Goal: Book appointment/travel/reservation

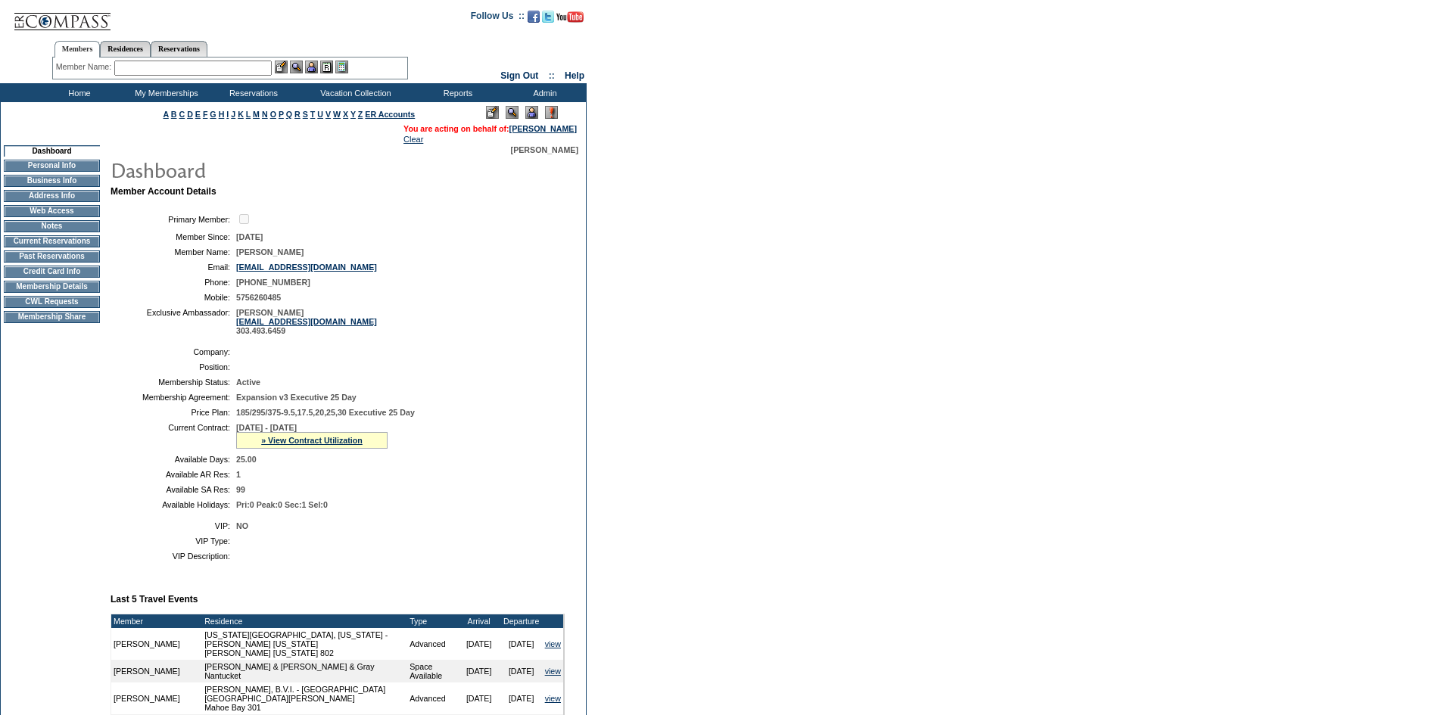
click at [528, 113] on img at bounding box center [531, 112] width 13 height 13
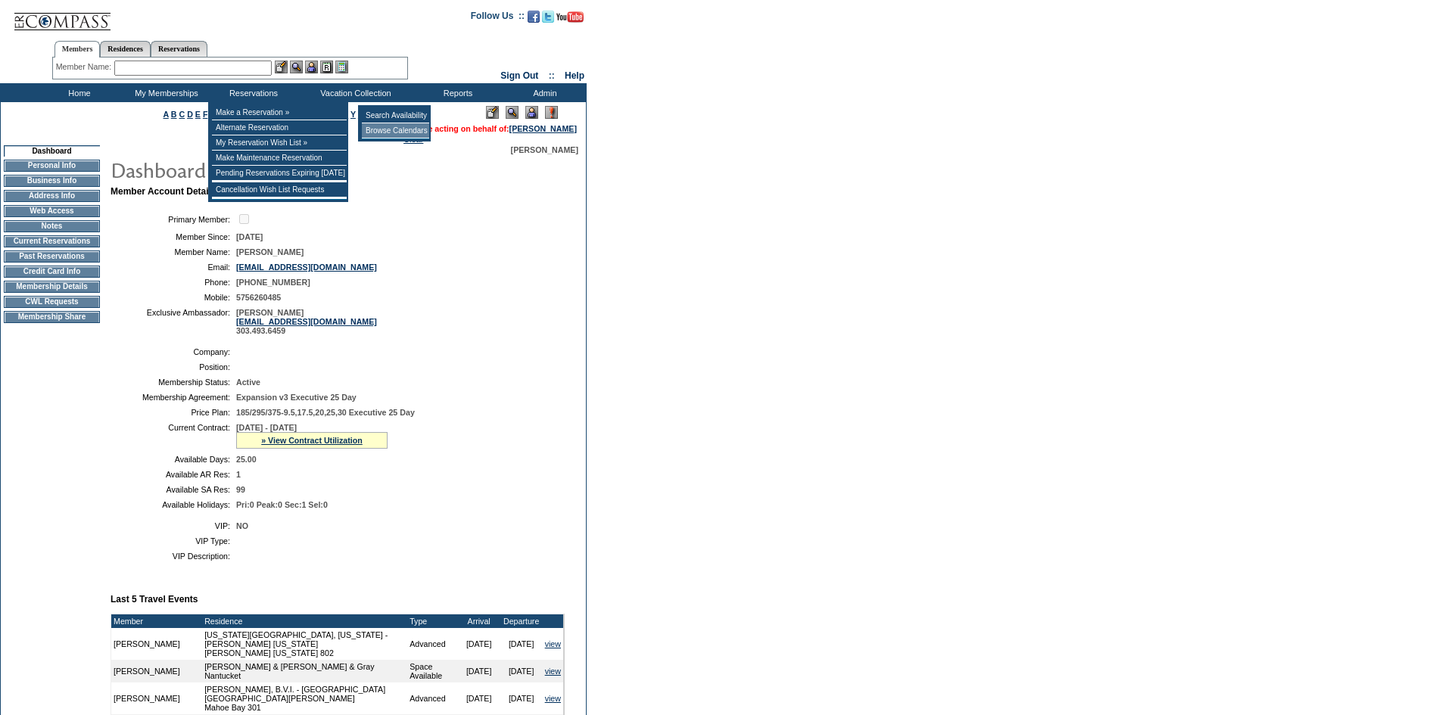
click at [388, 132] on td "Browse Calendars" at bounding box center [395, 130] width 67 height 15
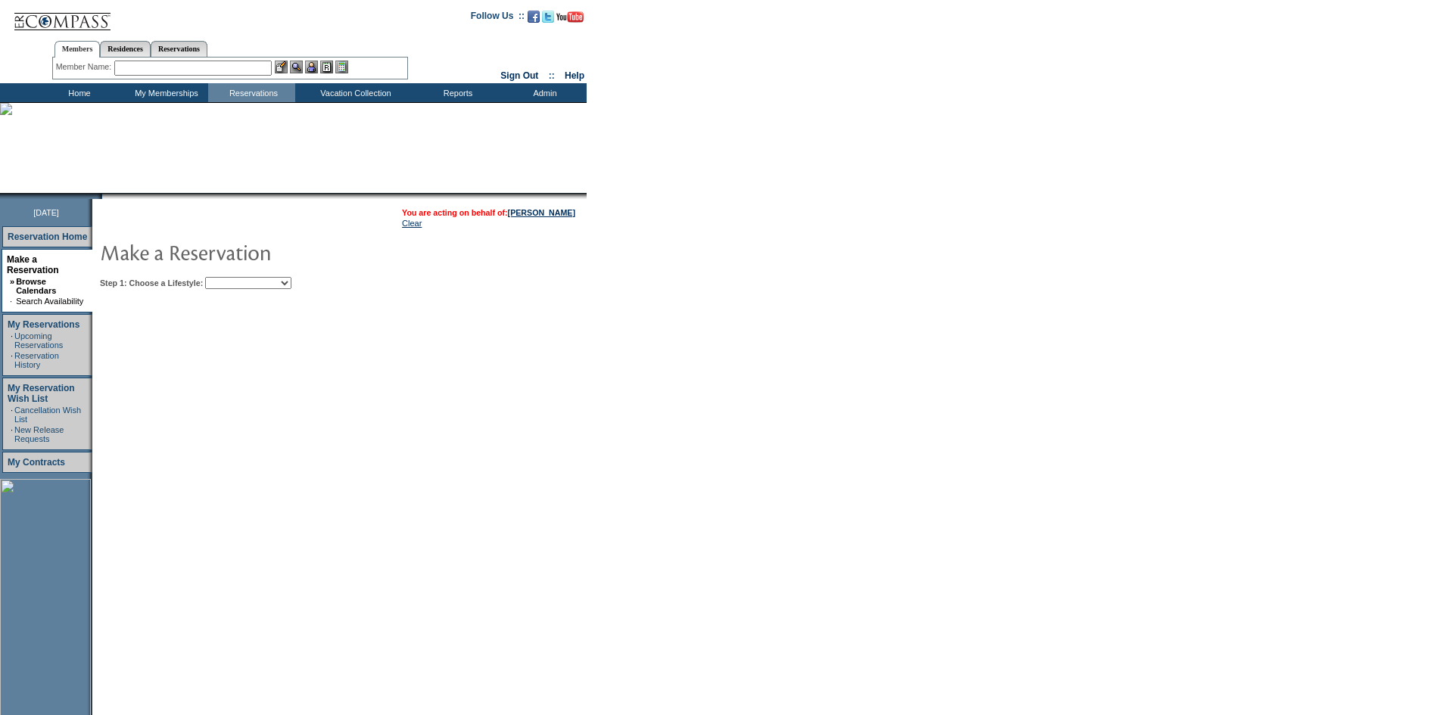
click at [278, 279] on select "Beach Leisure Metropolitan Mountain OIAL for Adventure OIAL for Couples OIAL fo…" at bounding box center [248, 283] width 86 height 12
select select "Beach"
click at [231, 279] on select "Beach Leisure Metropolitan Mountain OIAL for Adventure OIAL for Couples OIAL fo…" at bounding box center [248, 283] width 86 height 12
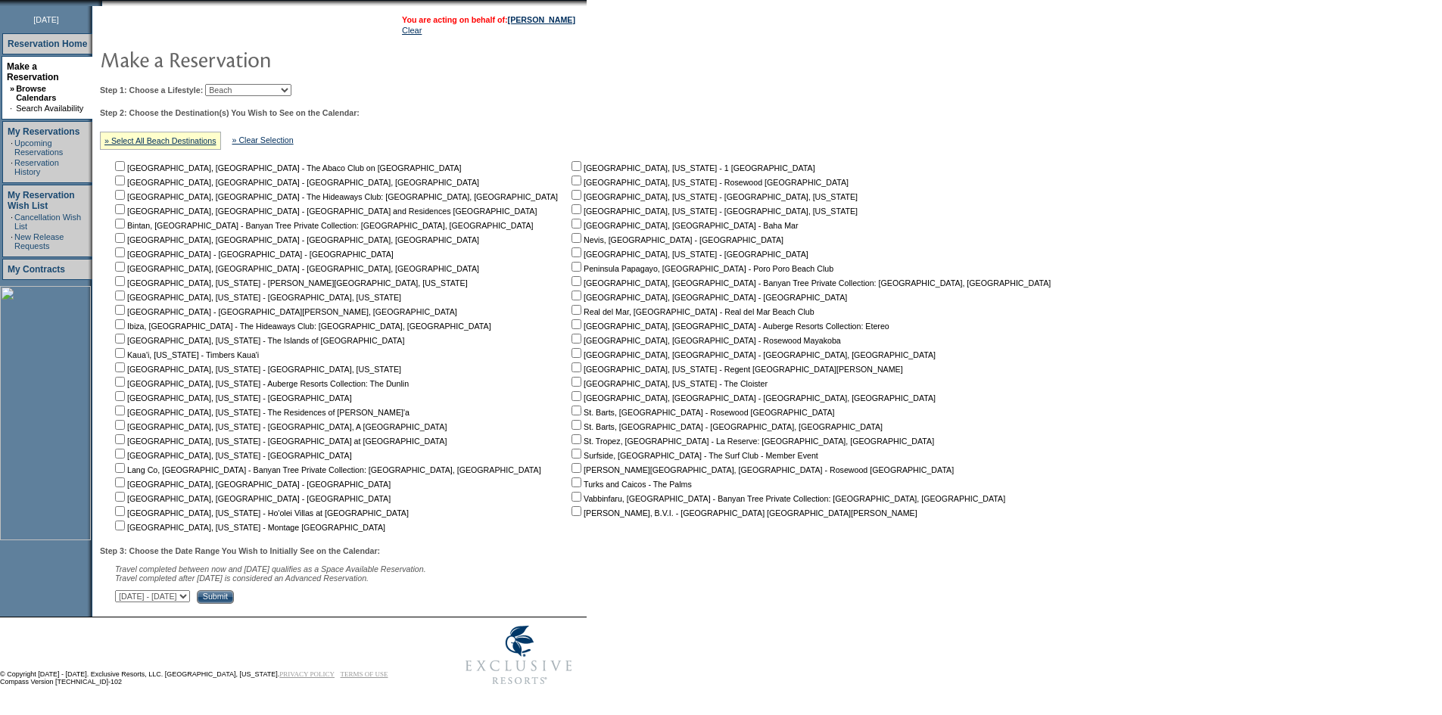
scroll to position [203, 0]
click at [571, 510] on input "checkbox" at bounding box center [576, 511] width 10 height 10
checkbox input "true"
click at [190, 599] on select "[DATE] - [DATE] [DATE] - [DATE] [DATE] - [DATE] [DATE] - [DATE] [DATE] - [DATE]…" at bounding box center [152, 596] width 75 height 12
select select "[DATE]|[DATE]"
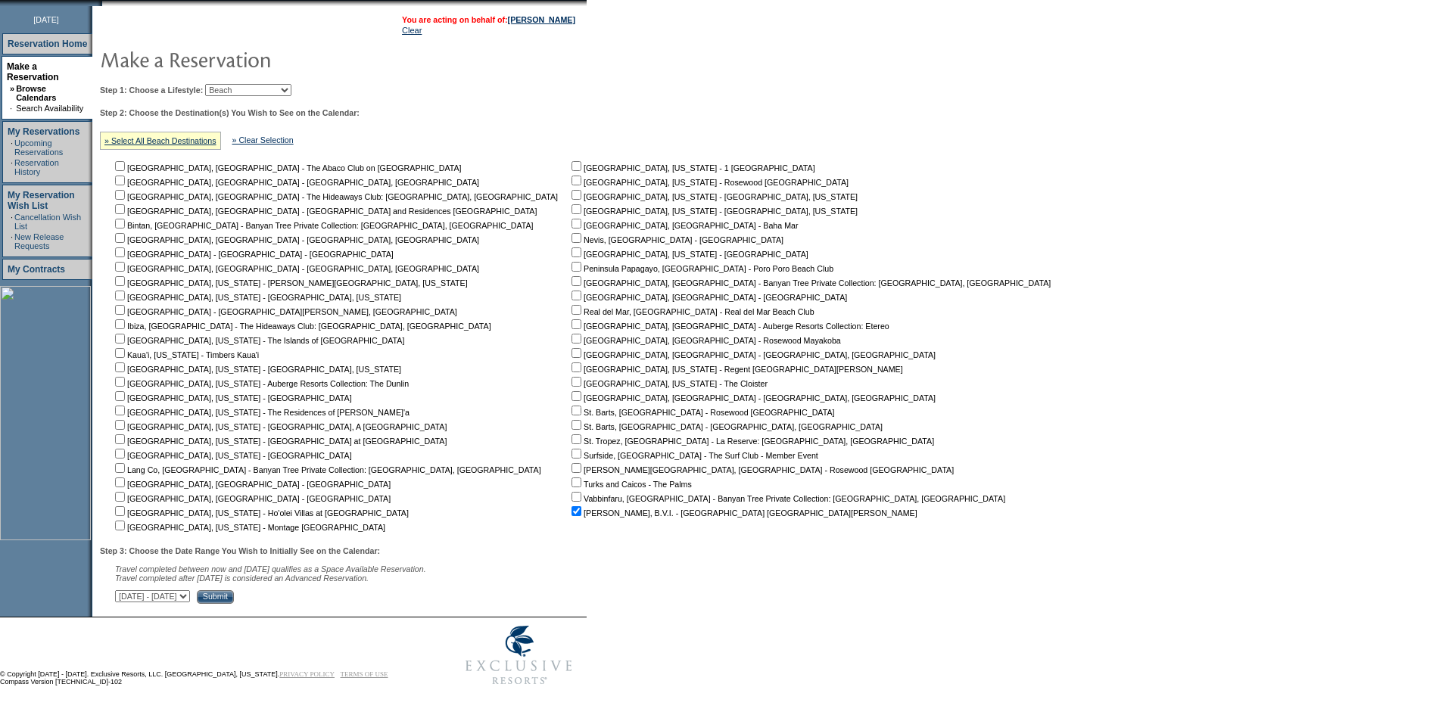
click at [123, 590] on select "[DATE] - [DATE] [DATE] - [DATE] [DATE] - [DATE] [DATE] - [DATE] [DATE] - [DATE]…" at bounding box center [152, 596] width 75 height 12
click at [234, 592] on input "Submit" at bounding box center [215, 597] width 37 height 14
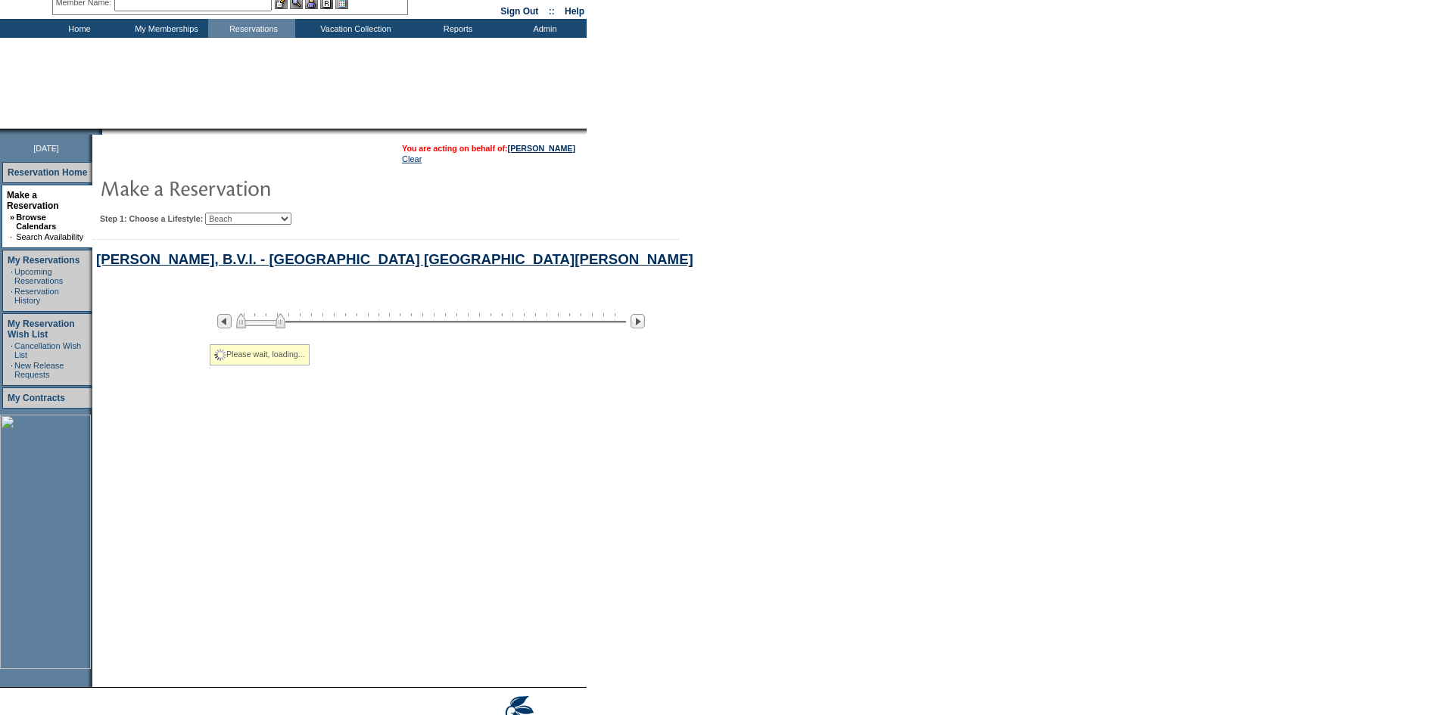
select select "Beach"
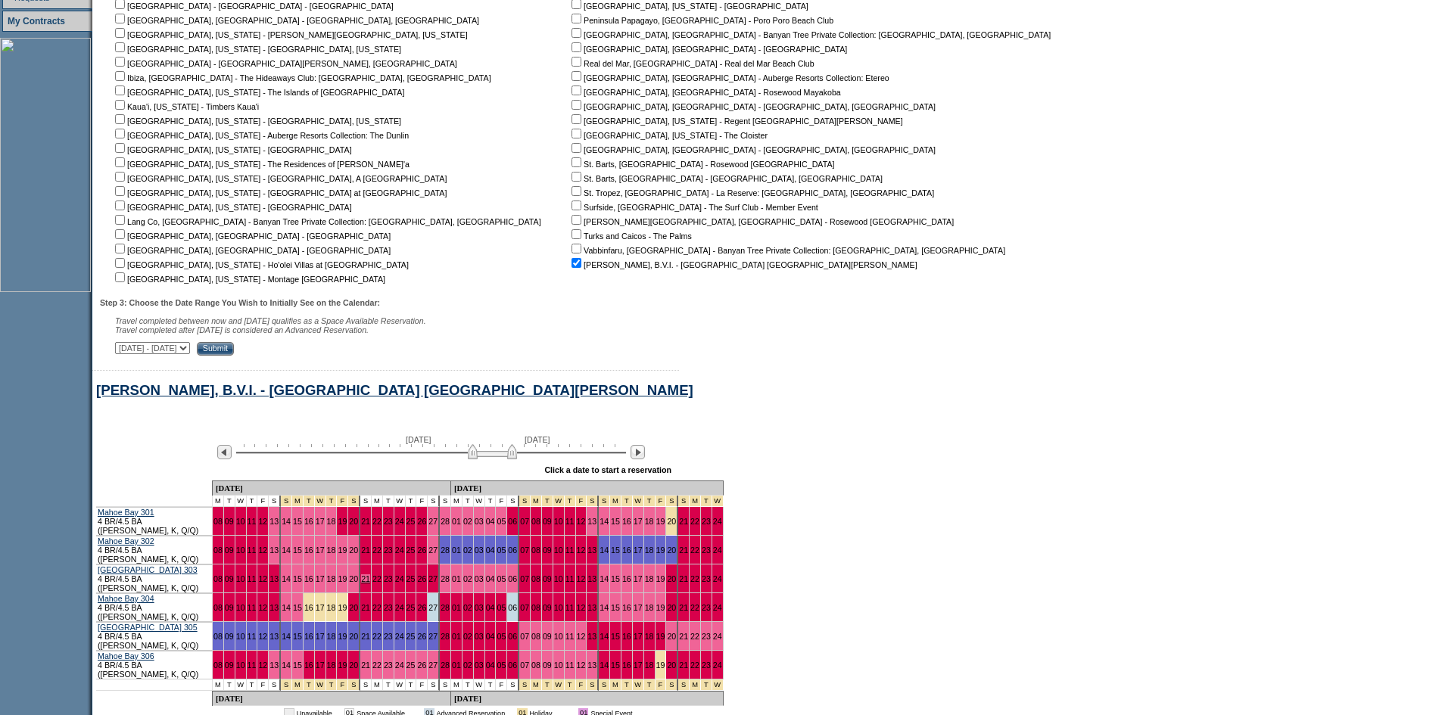
scroll to position [475, 0]
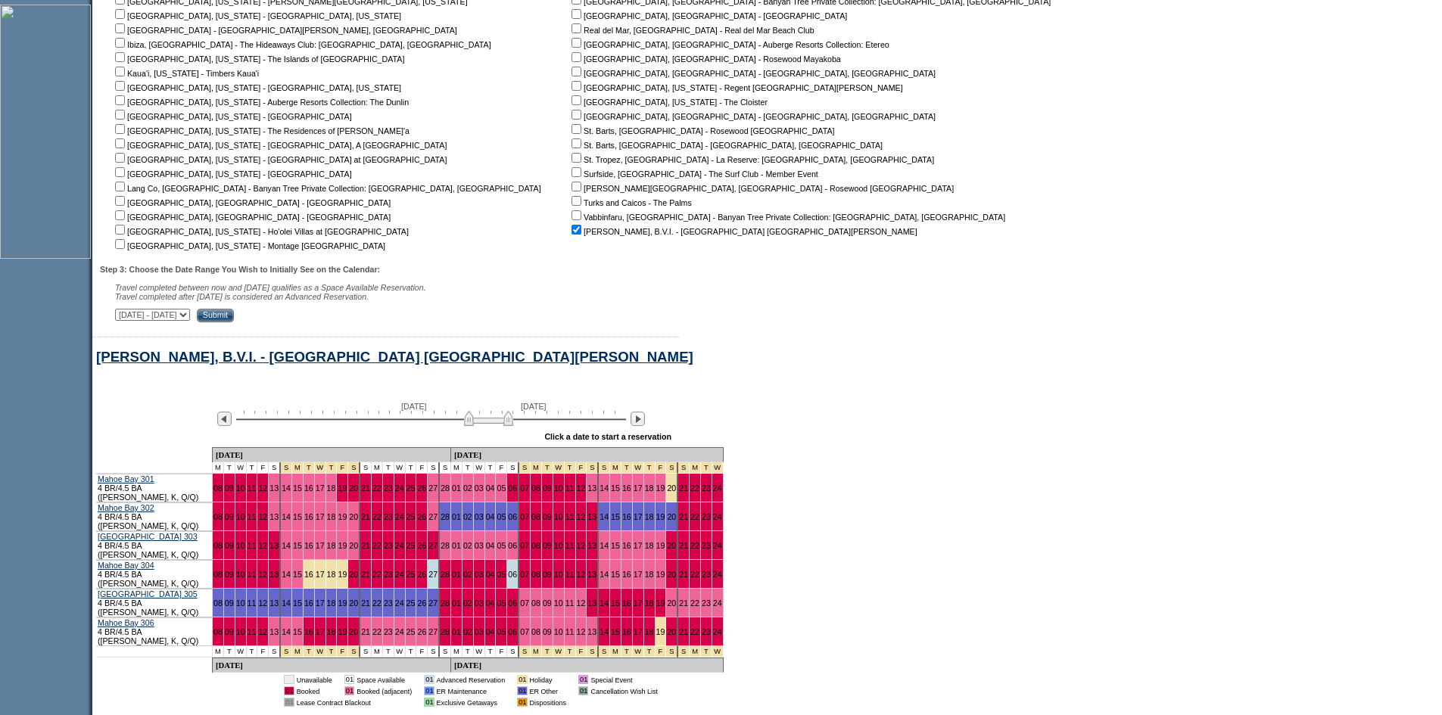
drag, startPoint x: 478, startPoint y: 431, endPoint x: 446, endPoint y: 439, distance: 33.4
click at [464, 426] on img at bounding box center [488, 418] width 49 height 15
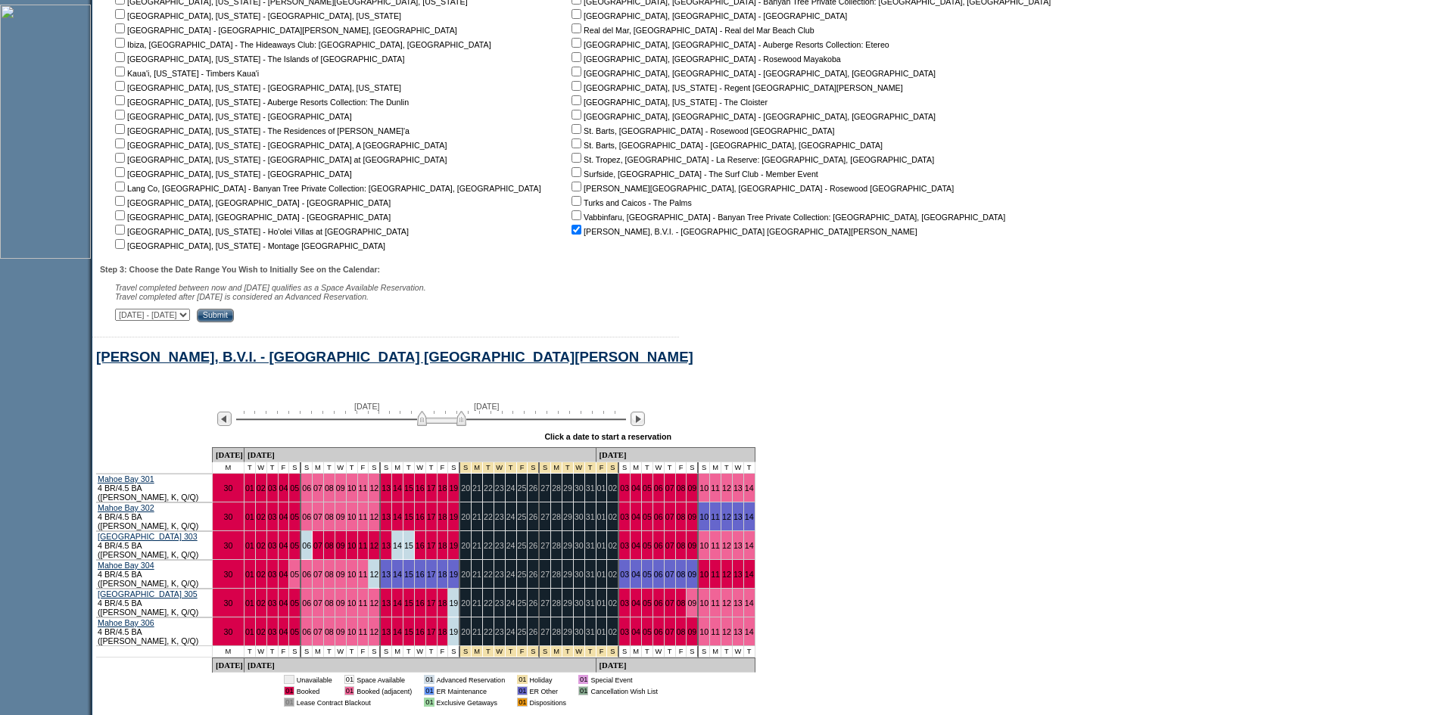
drag, startPoint x: 447, startPoint y: 434, endPoint x: 429, endPoint y: 435, distance: 18.2
click at [429, 426] on img at bounding box center [441, 418] width 49 height 15
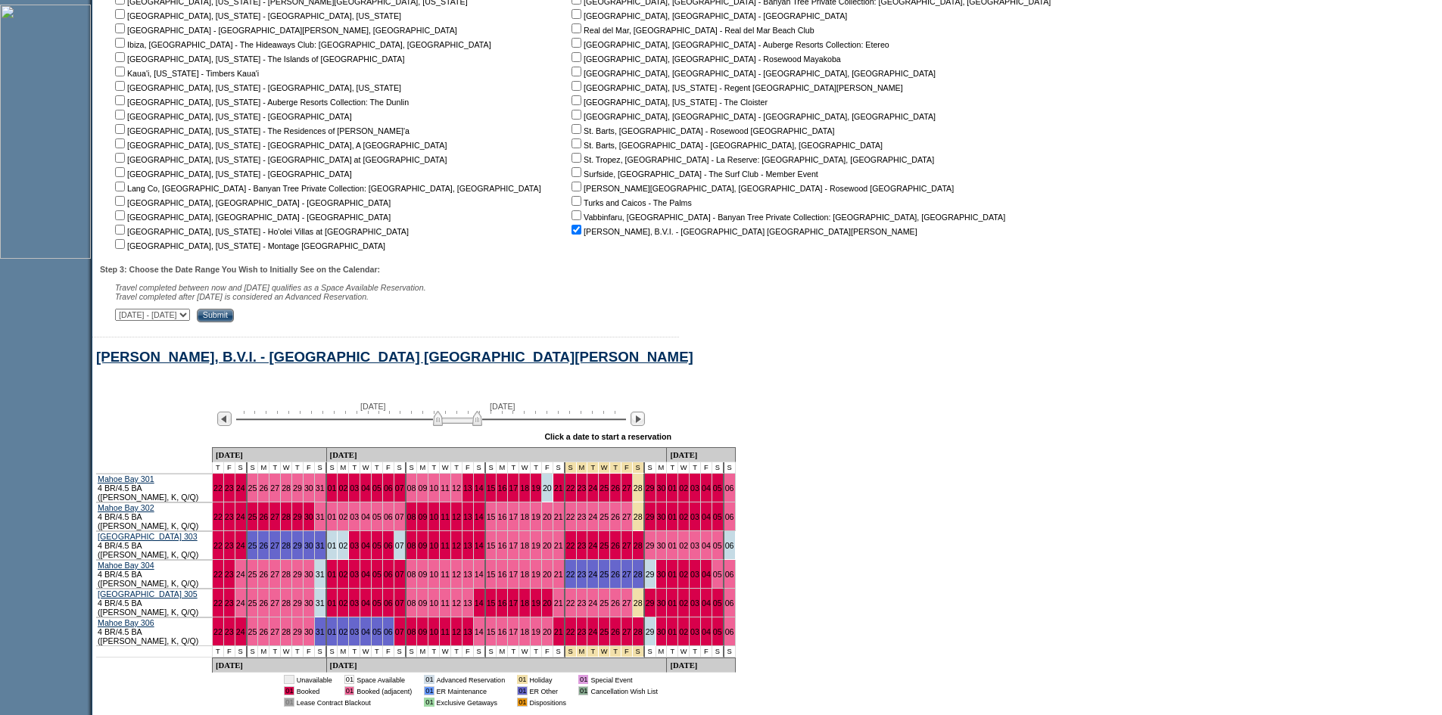
drag, startPoint x: 429, startPoint y: 435, endPoint x: 445, endPoint y: 432, distance: 16.2
click at [445, 426] on img at bounding box center [457, 418] width 49 height 15
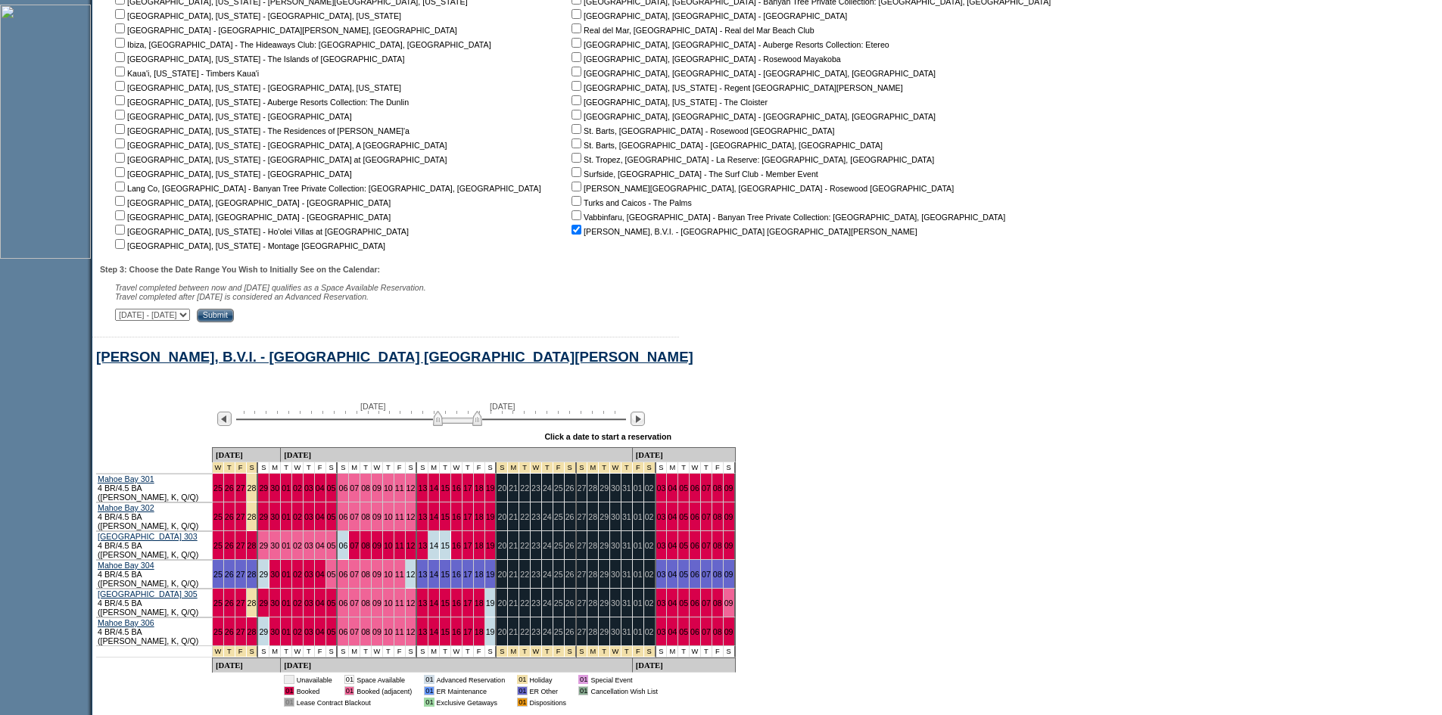
drag, startPoint x: 445, startPoint y: 432, endPoint x: 454, endPoint y: 430, distance: 9.4
click at [454, 426] on img at bounding box center [457, 418] width 49 height 15
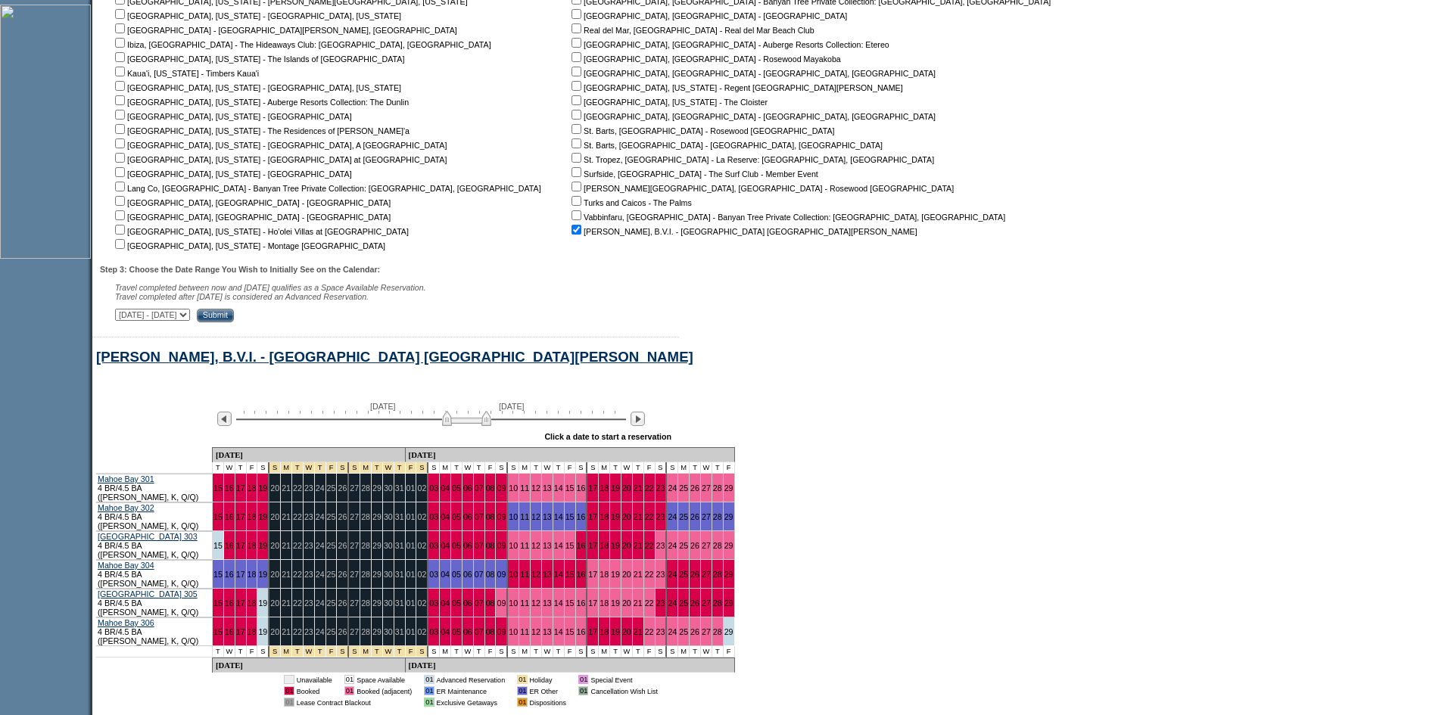
drag, startPoint x: 454, startPoint y: 430, endPoint x: 477, endPoint y: 429, distance: 22.7
click at [477, 426] on img at bounding box center [466, 418] width 49 height 15
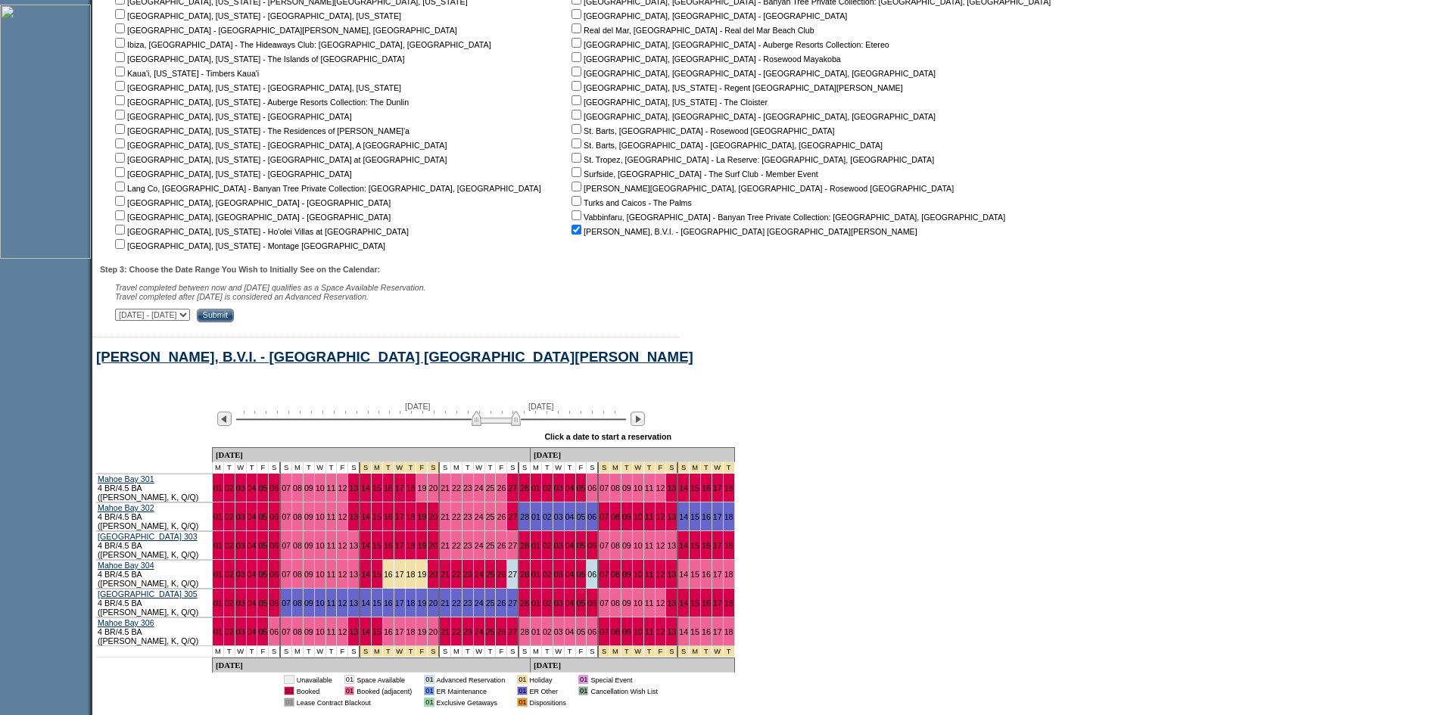
drag, startPoint x: 477, startPoint y: 429, endPoint x: 494, endPoint y: 428, distance: 17.5
click at [493, 426] on img at bounding box center [496, 418] width 49 height 15
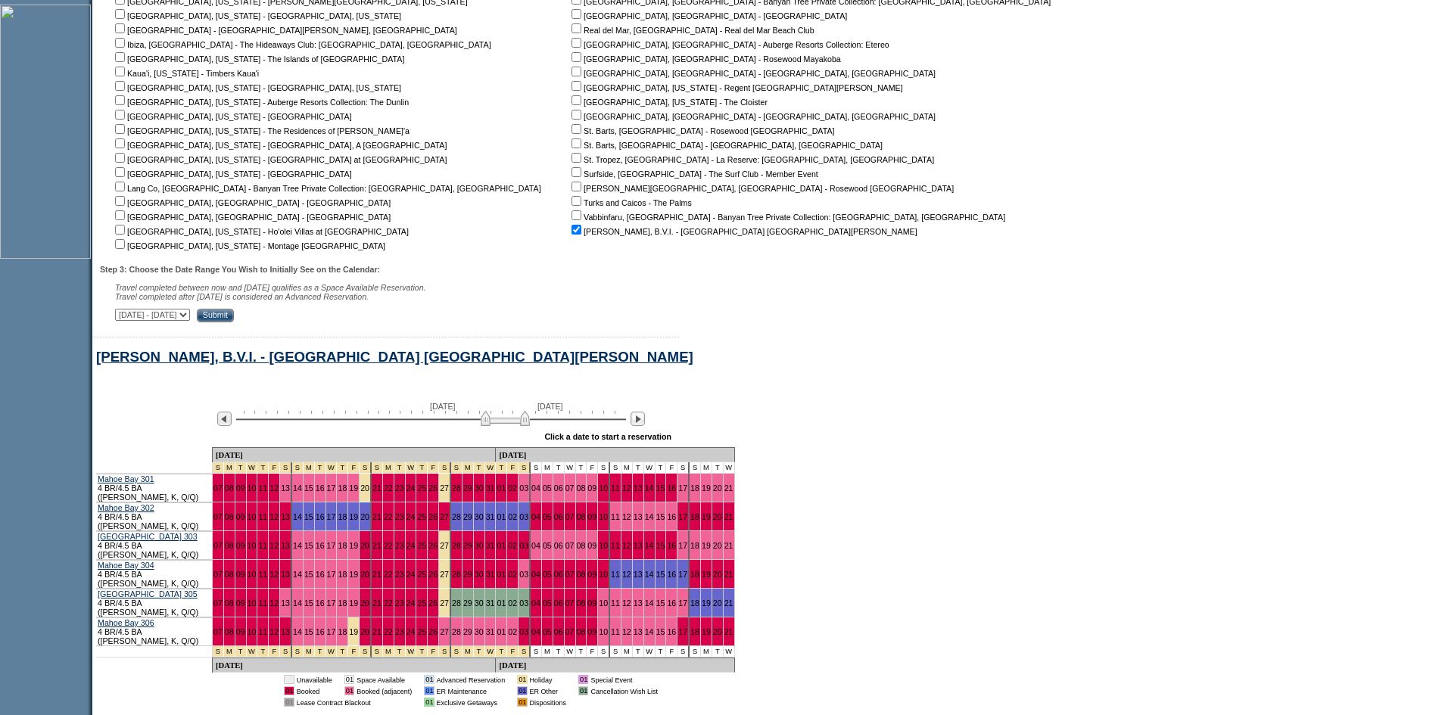
drag, startPoint x: 494, startPoint y: 428, endPoint x: 513, endPoint y: 426, distance: 19.0
click at [513, 426] on img at bounding box center [505, 418] width 49 height 15
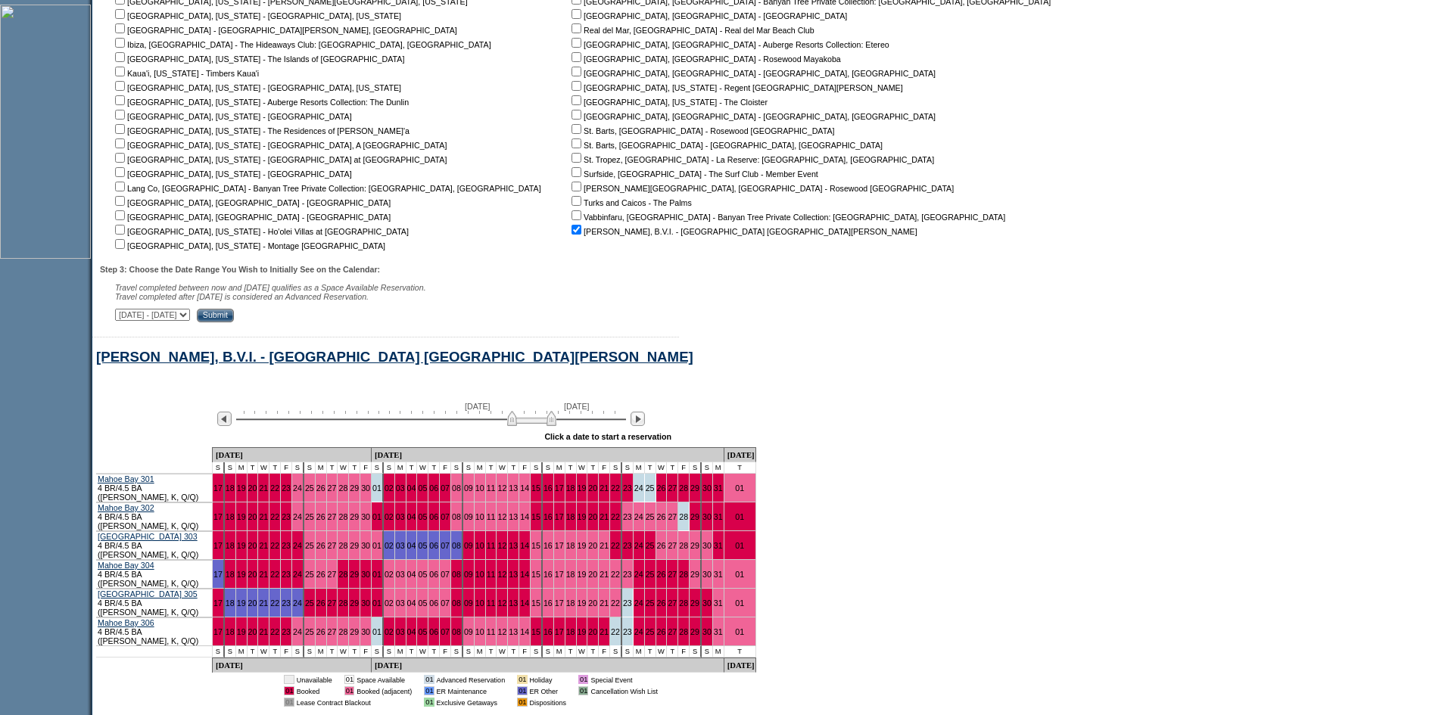
drag, startPoint x: 513, startPoint y: 426, endPoint x: 531, endPoint y: 426, distance: 18.2
click at [531, 426] on img at bounding box center [531, 418] width 49 height 15
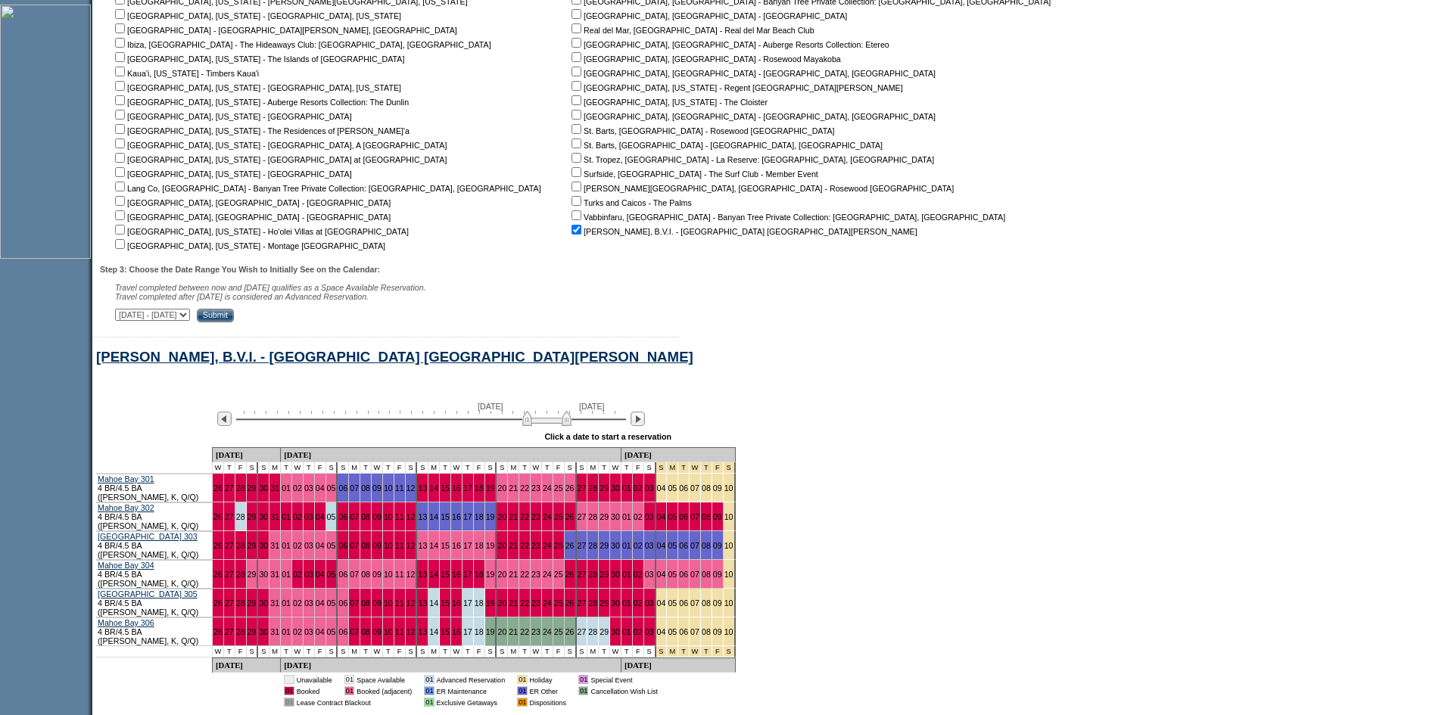
drag, startPoint x: 531, startPoint y: 426, endPoint x: 543, endPoint y: 426, distance: 11.4
click at [543, 426] on img at bounding box center [546, 418] width 49 height 15
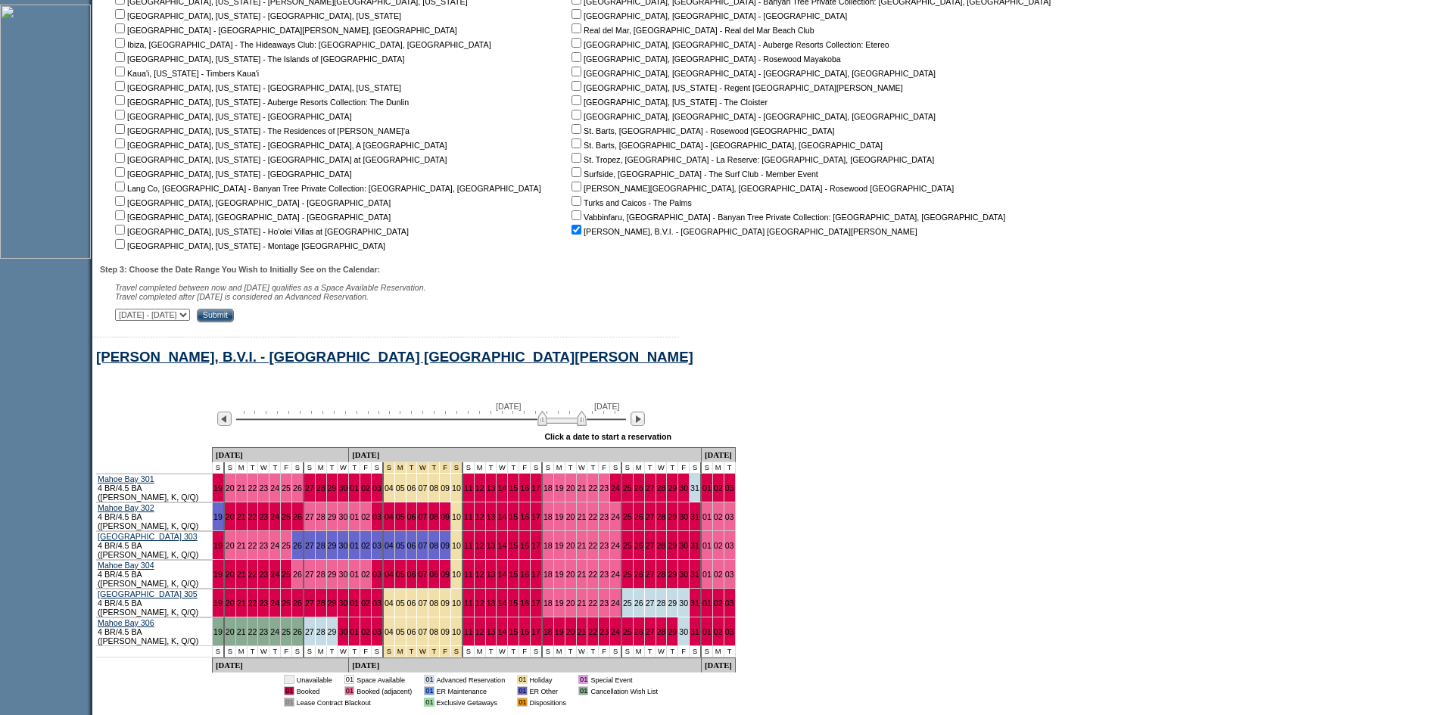
drag, startPoint x: 543, startPoint y: 430, endPoint x: 552, endPoint y: 428, distance: 9.2
click at [552, 426] on img at bounding box center [561, 418] width 49 height 15
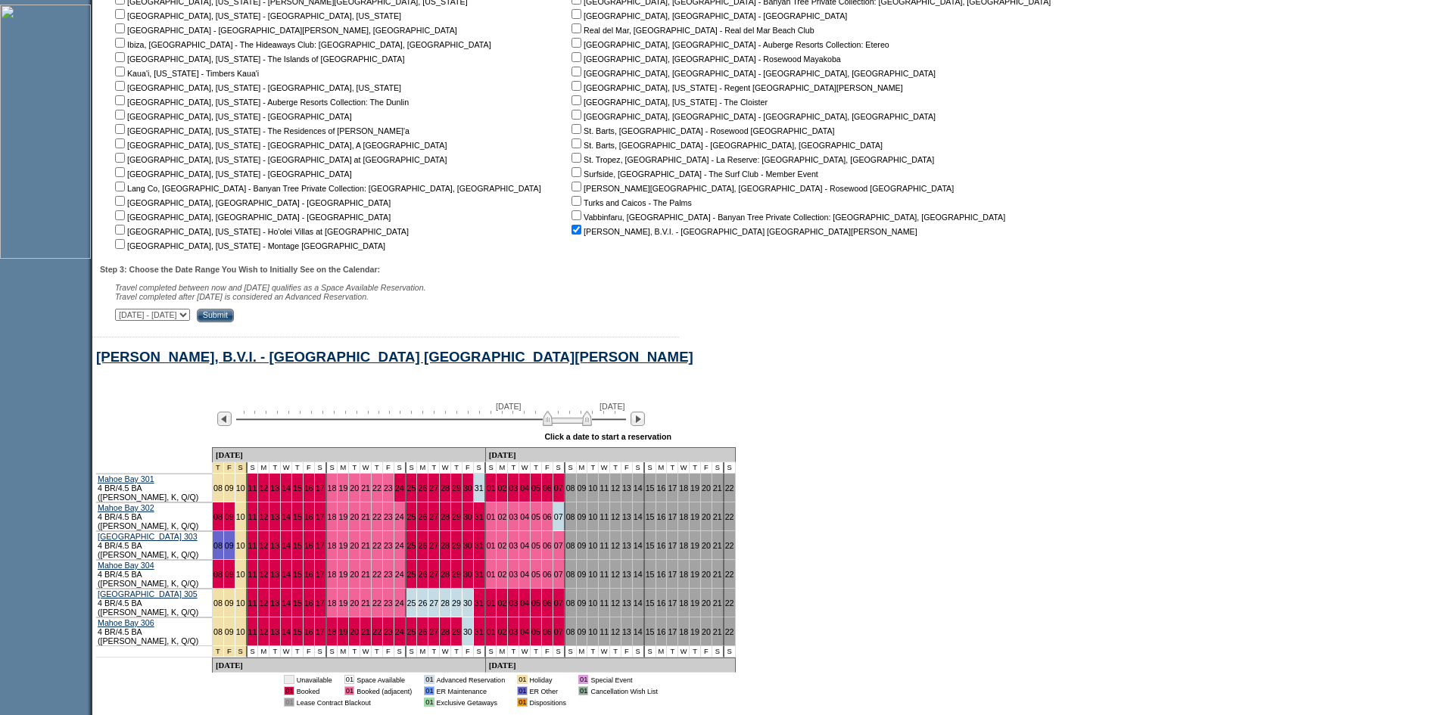
drag, startPoint x: 552, startPoint y: 428, endPoint x: 564, endPoint y: 427, distance: 12.2
click at [564, 426] on img at bounding box center [567, 418] width 49 height 15
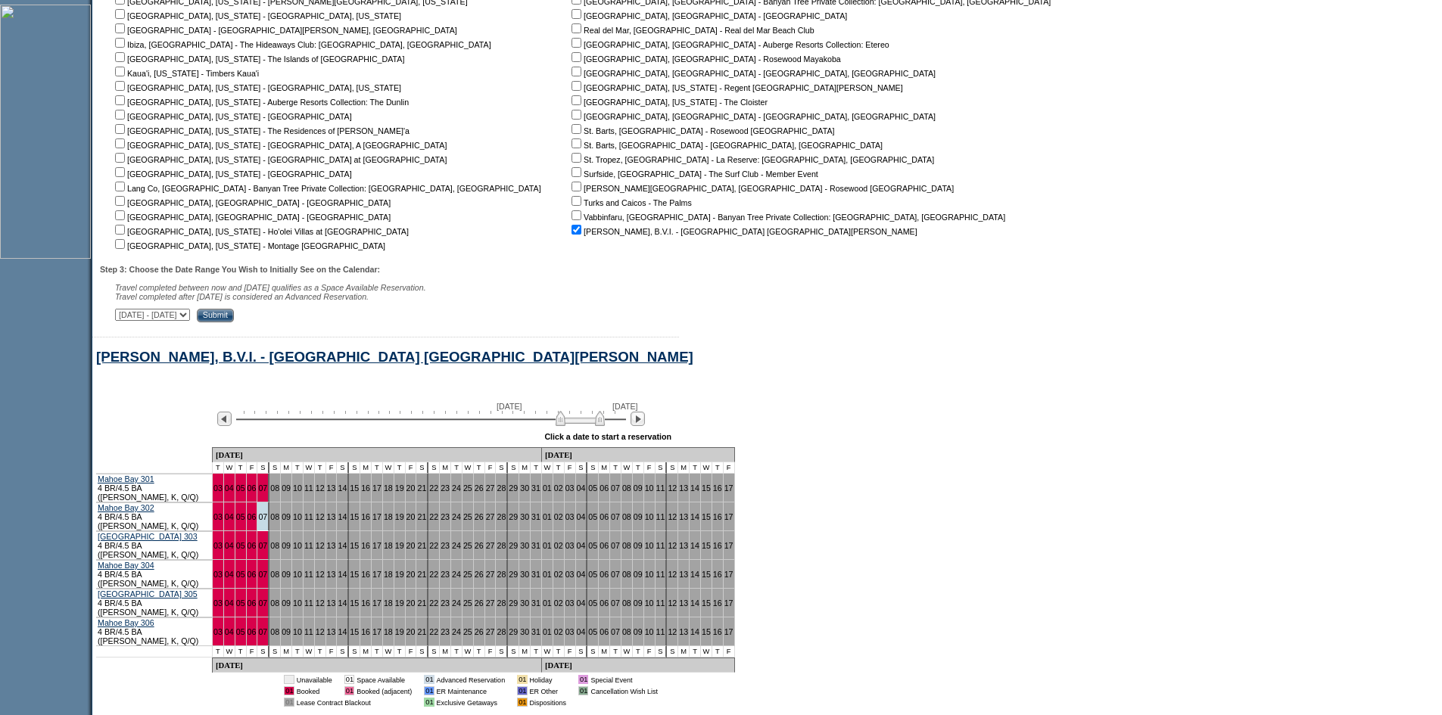
click at [569, 426] on img at bounding box center [580, 418] width 49 height 15
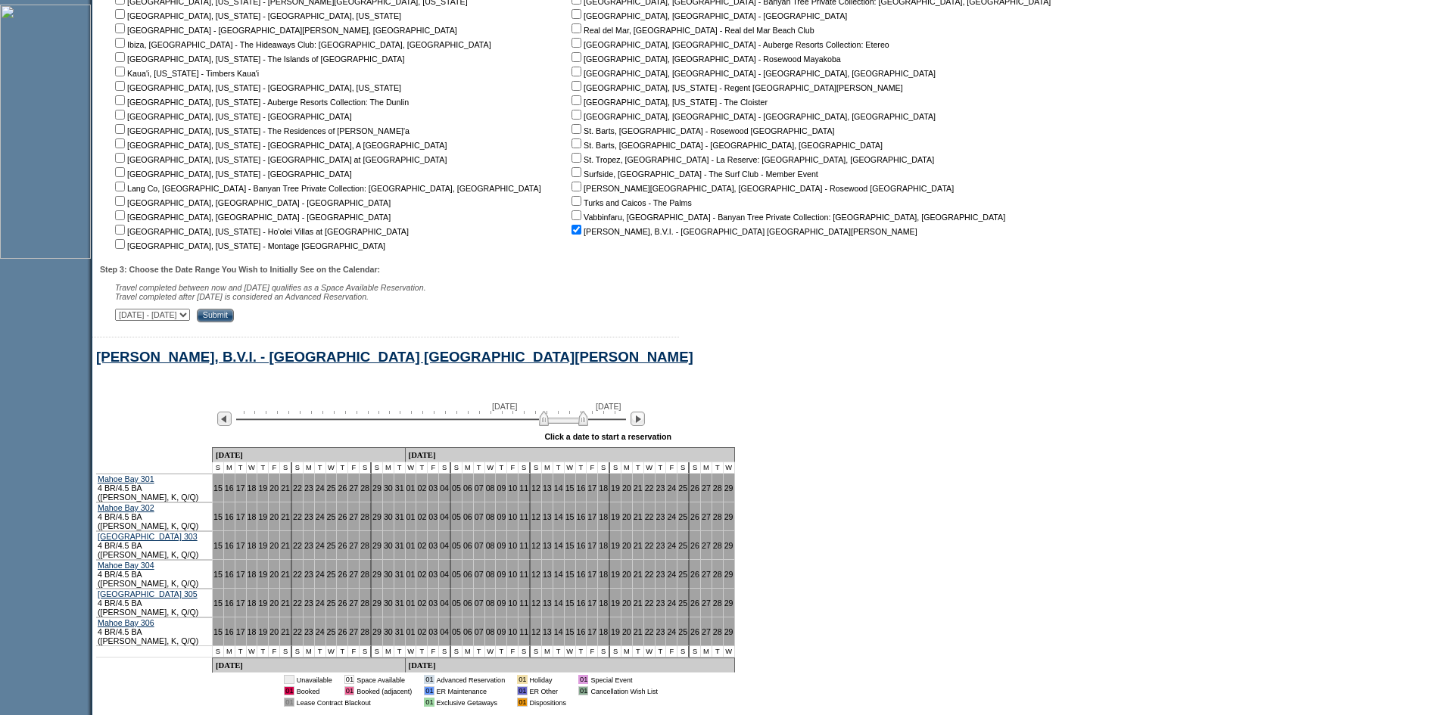
drag, startPoint x: 566, startPoint y: 433, endPoint x: 549, endPoint y: 432, distance: 16.7
click at [549, 426] on img at bounding box center [563, 418] width 49 height 15
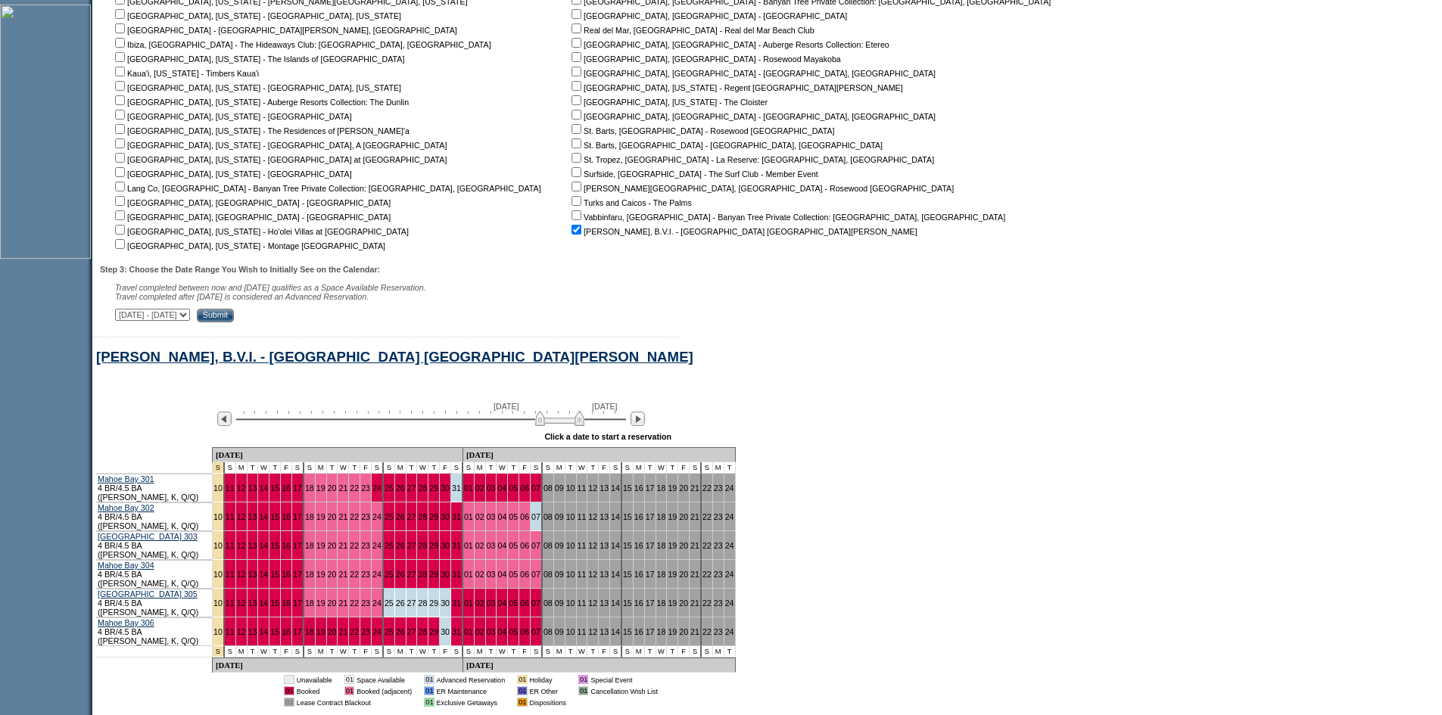
click at [545, 426] on img at bounding box center [559, 418] width 49 height 15
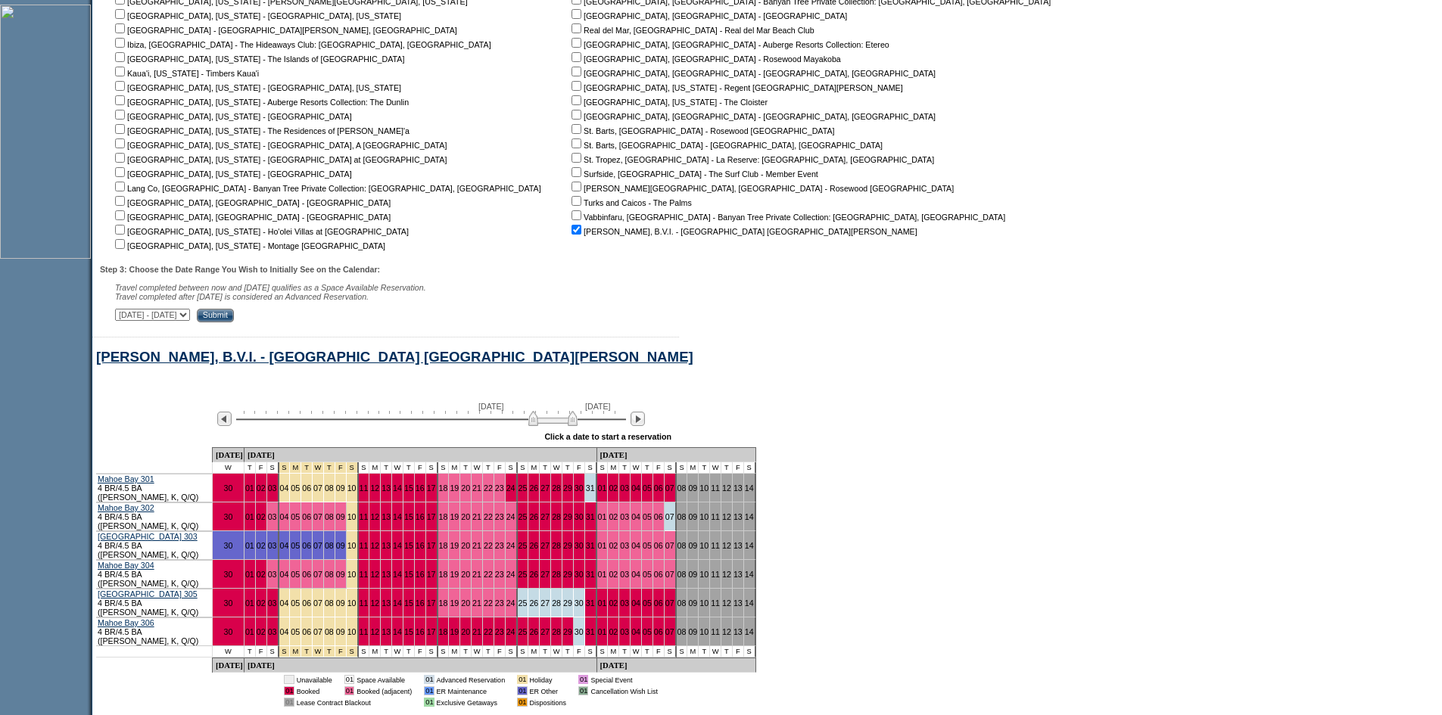
click at [539, 426] on img at bounding box center [552, 418] width 49 height 15
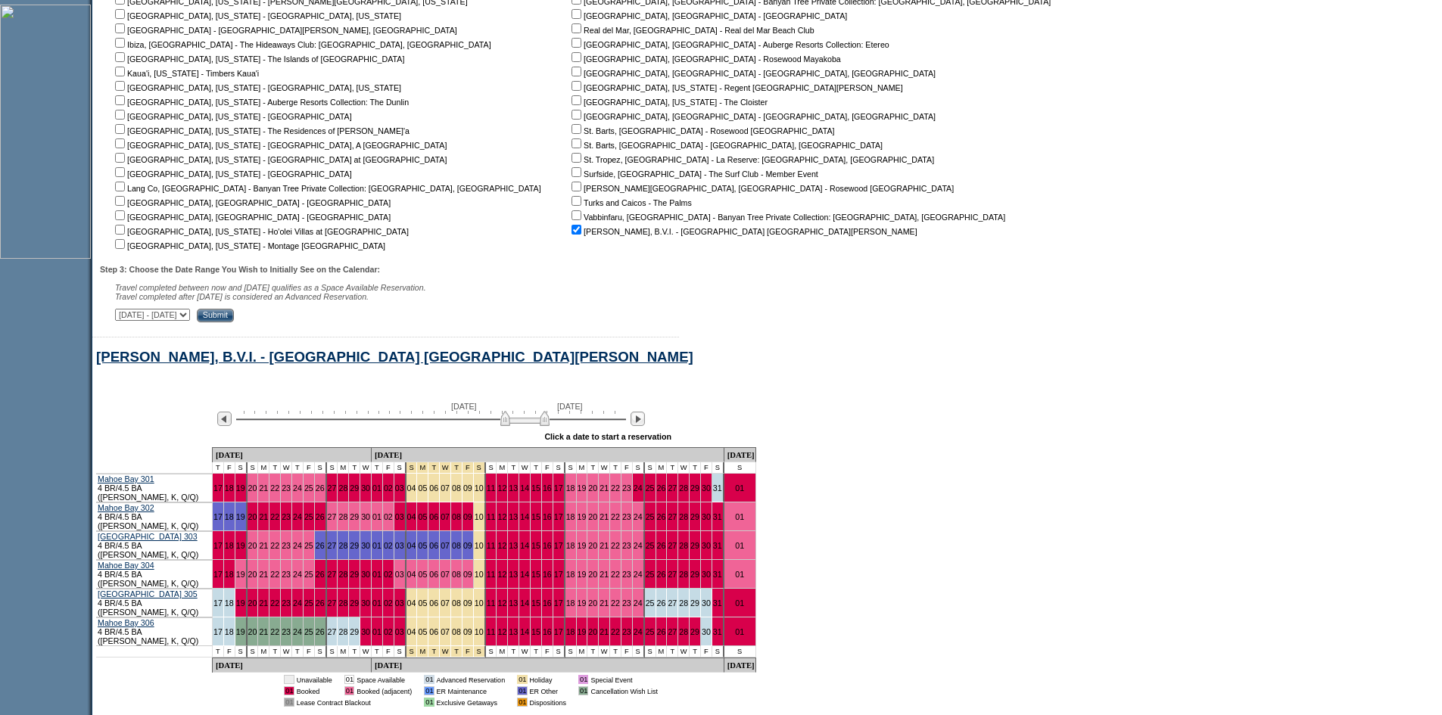
drag, startPoint x: 539, startPoint y: 434, endPoint x: 488, endPoint y: 432, distance: 50.7
click at [500, 426] on img at bounding box center [524, 418] width 49 height 15
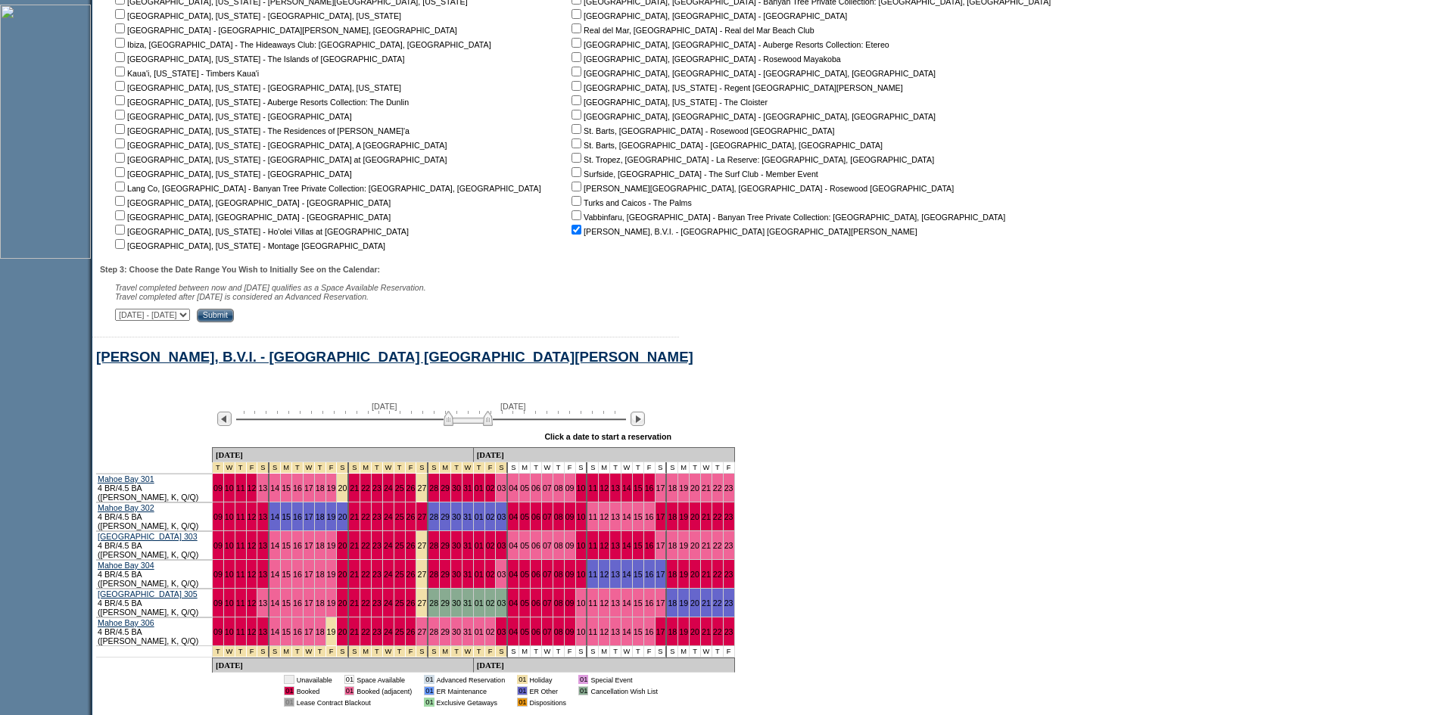
drag, startPoint x: 495, startPoint y: 431, endPoint x: 454, endPoint y: 439, distance: 41.6
click at [456, 426] on img at bounding box center [468, 418] width 49 height 15
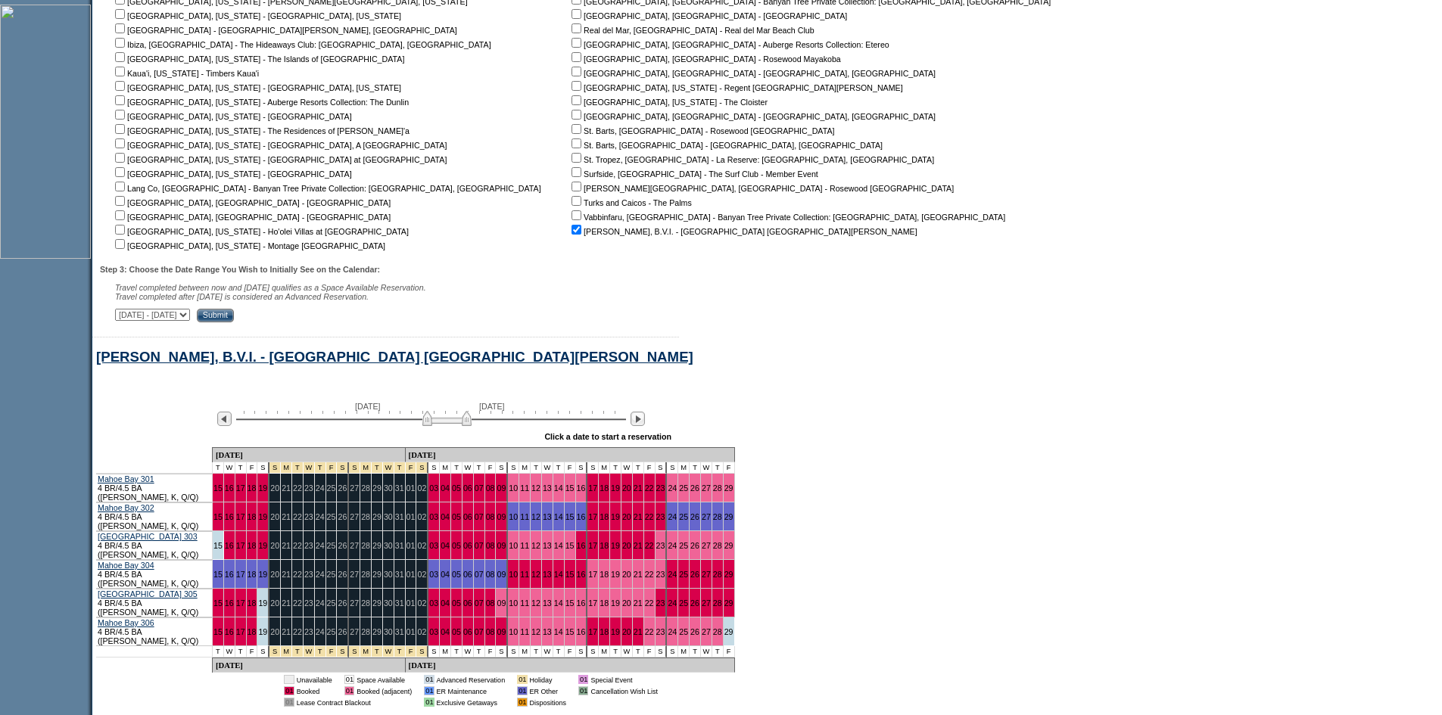
drag, startPoint x: 454, startPoint y: 439, endPoint x: 434, endPoint y: 440, distance: 19.7
click at [434, 428] on div "November 3, 2026 December 18, 2026" at bounding box center [428, 415] width 437 height 26
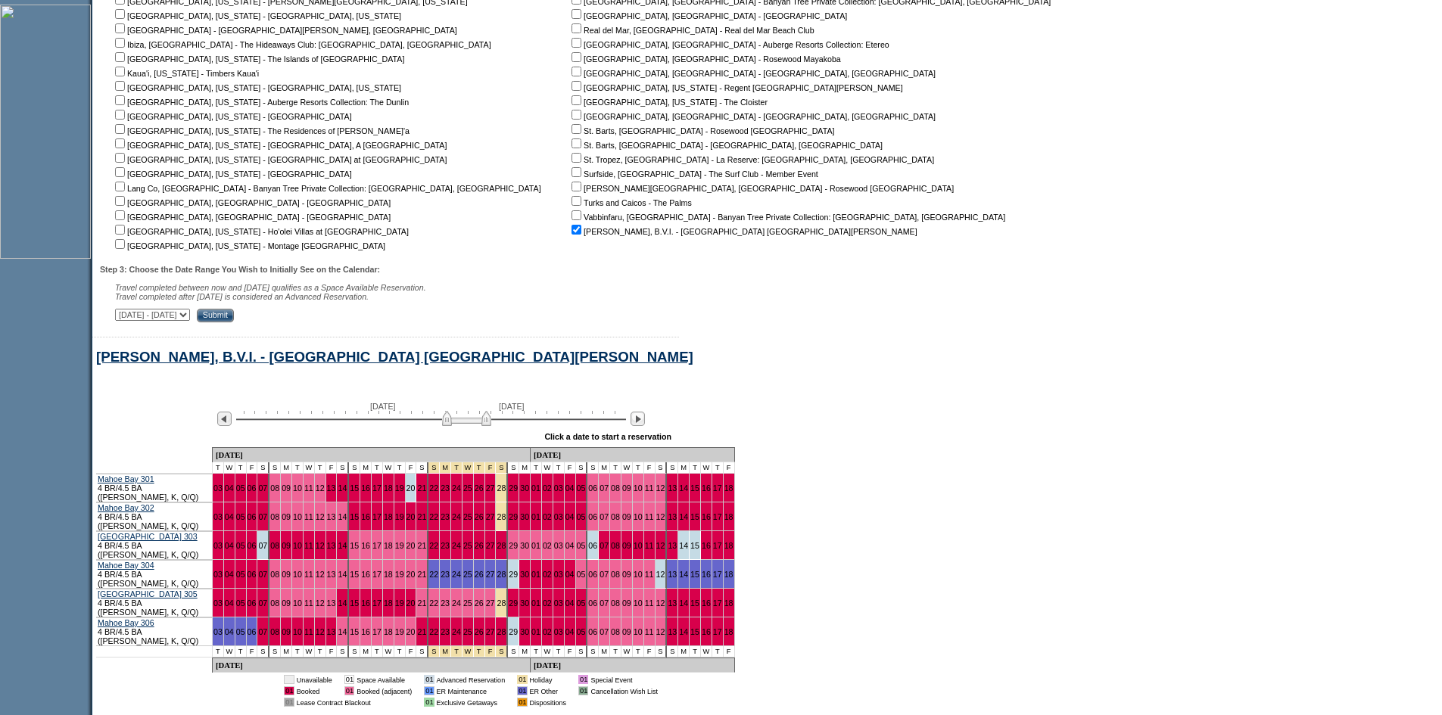
drag, startPoint x: 436, startPoint y: 432, endPoint x: 457, endPoint y: 428, distance: 21.5
click at [457, 426] on img at bounding box center [466, 418] width 49 height 15
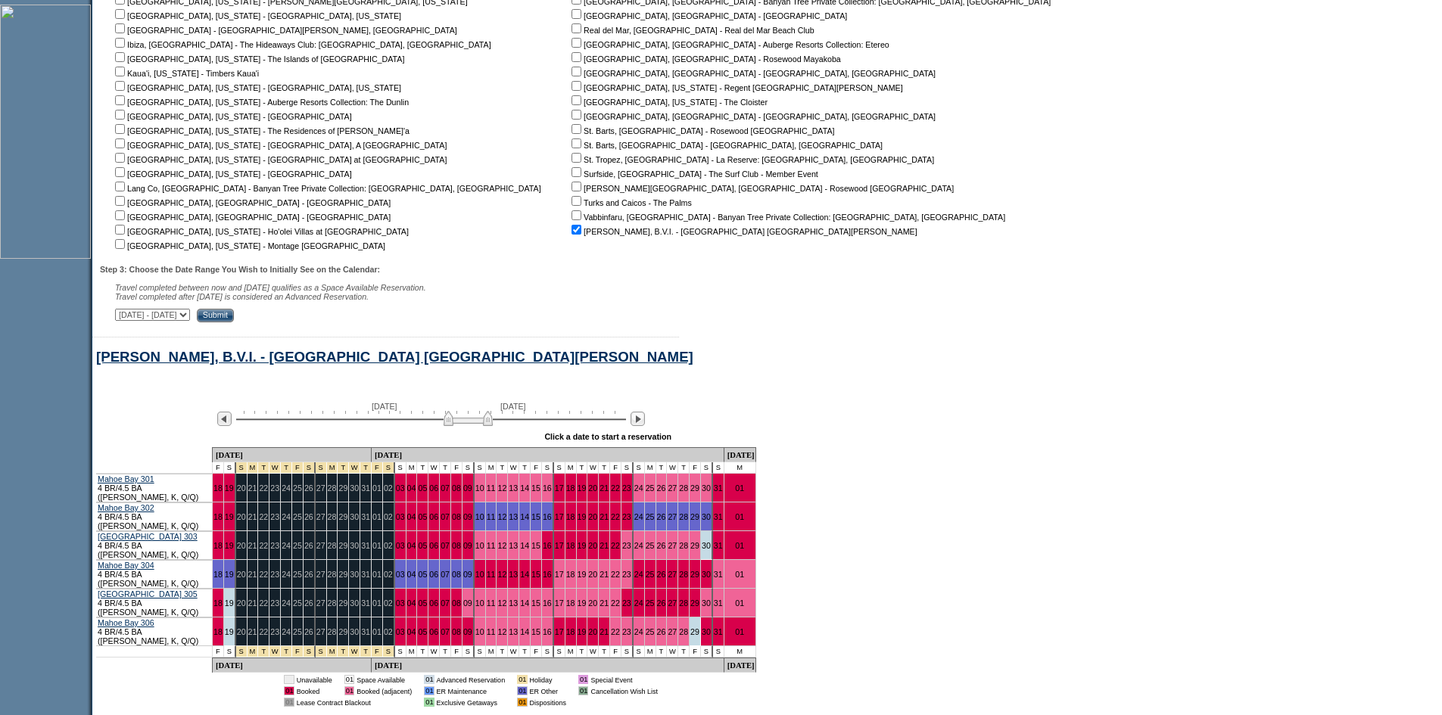
drag, startPoint x: 457, startPoint y: 428, endPoint x: 468, endPoint y: 427, distance: 11.5
click at [468, 426] on img at bounding box center [468, 418] width 49 height 15
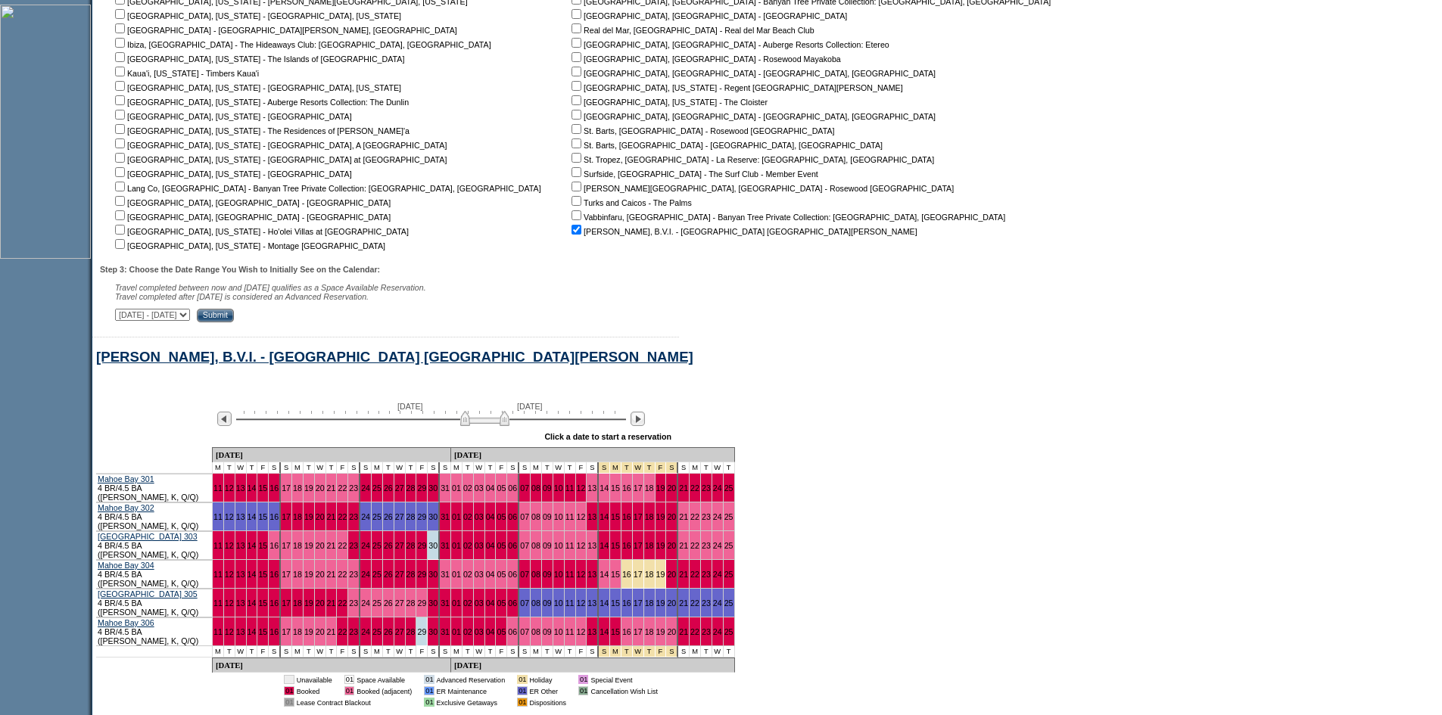
click at [475, 425] on img at bounding box center [484, 418] width 49 height 15
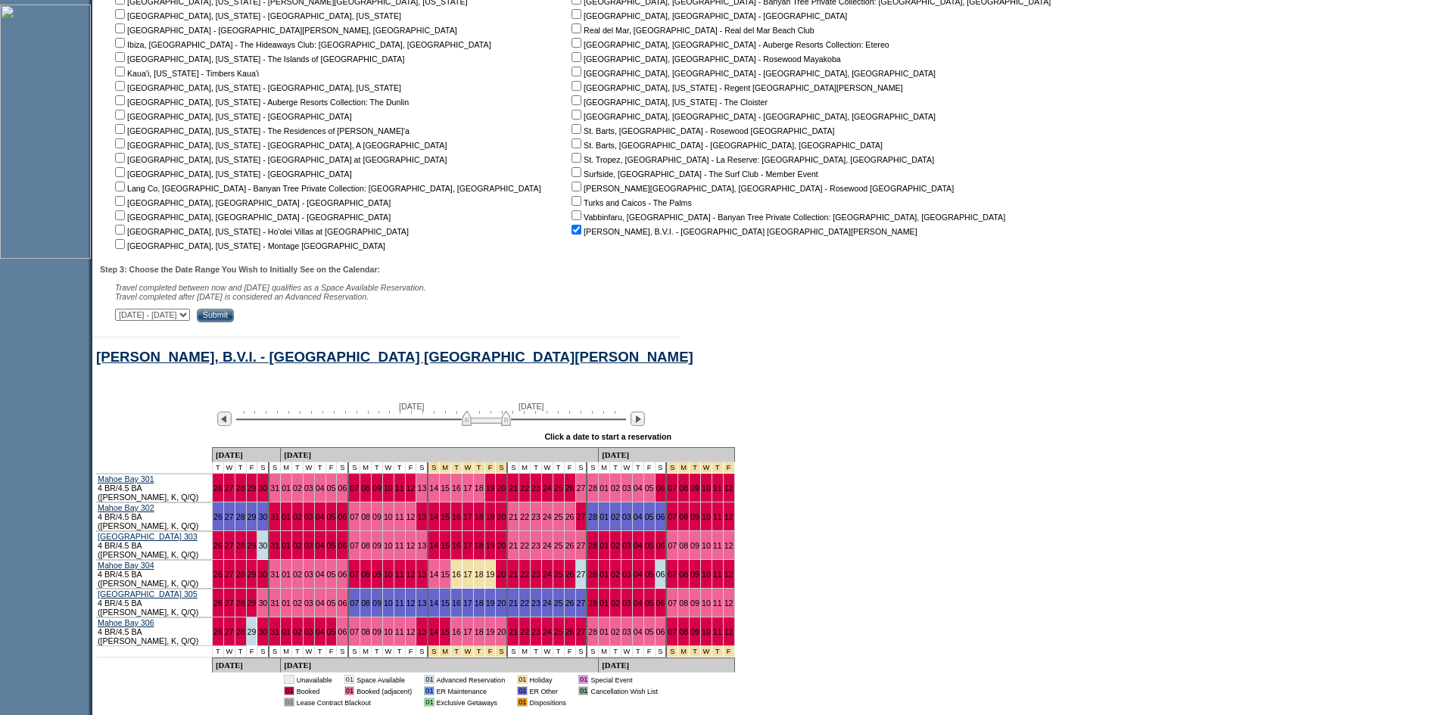
click at [474, 426] on img at bounding box center [486, 418] width 49 height 15
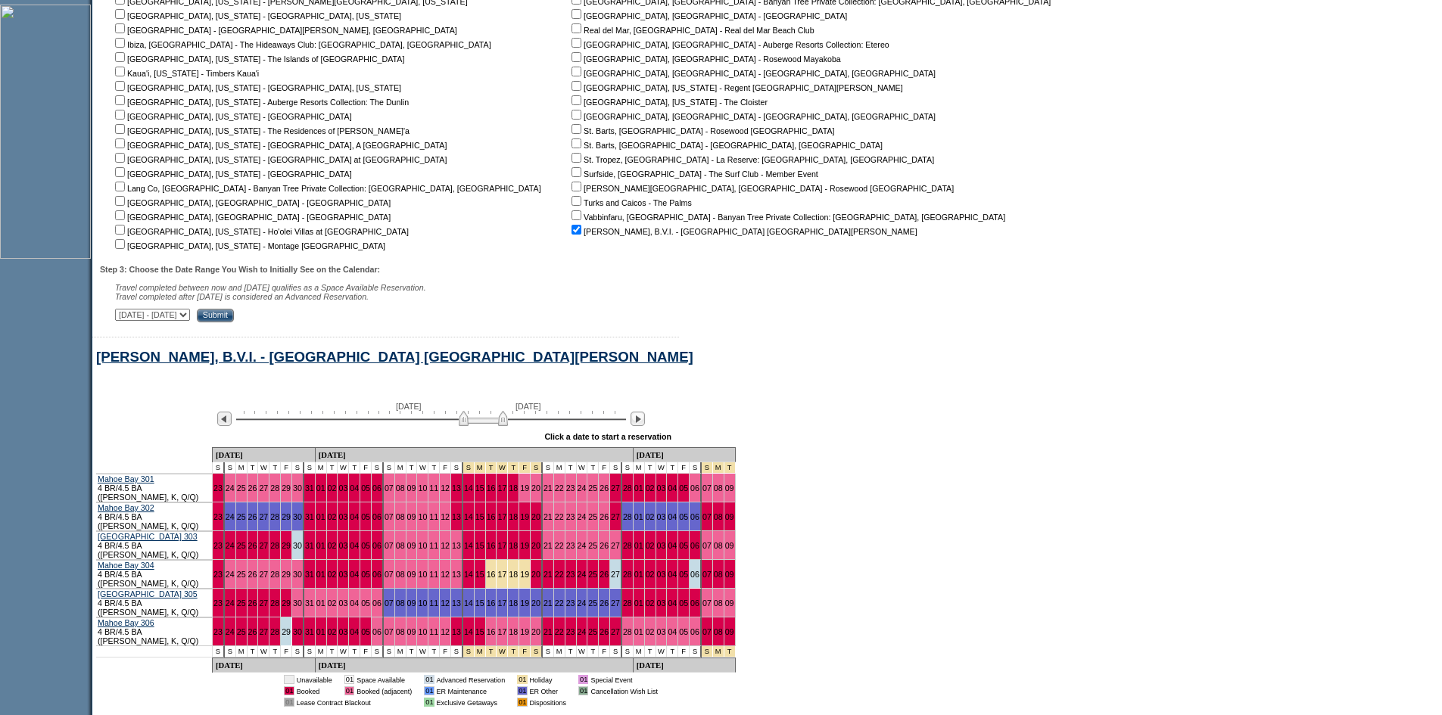
click at [472, 426] on img at bounding box center [483, 418] width 49 height 15
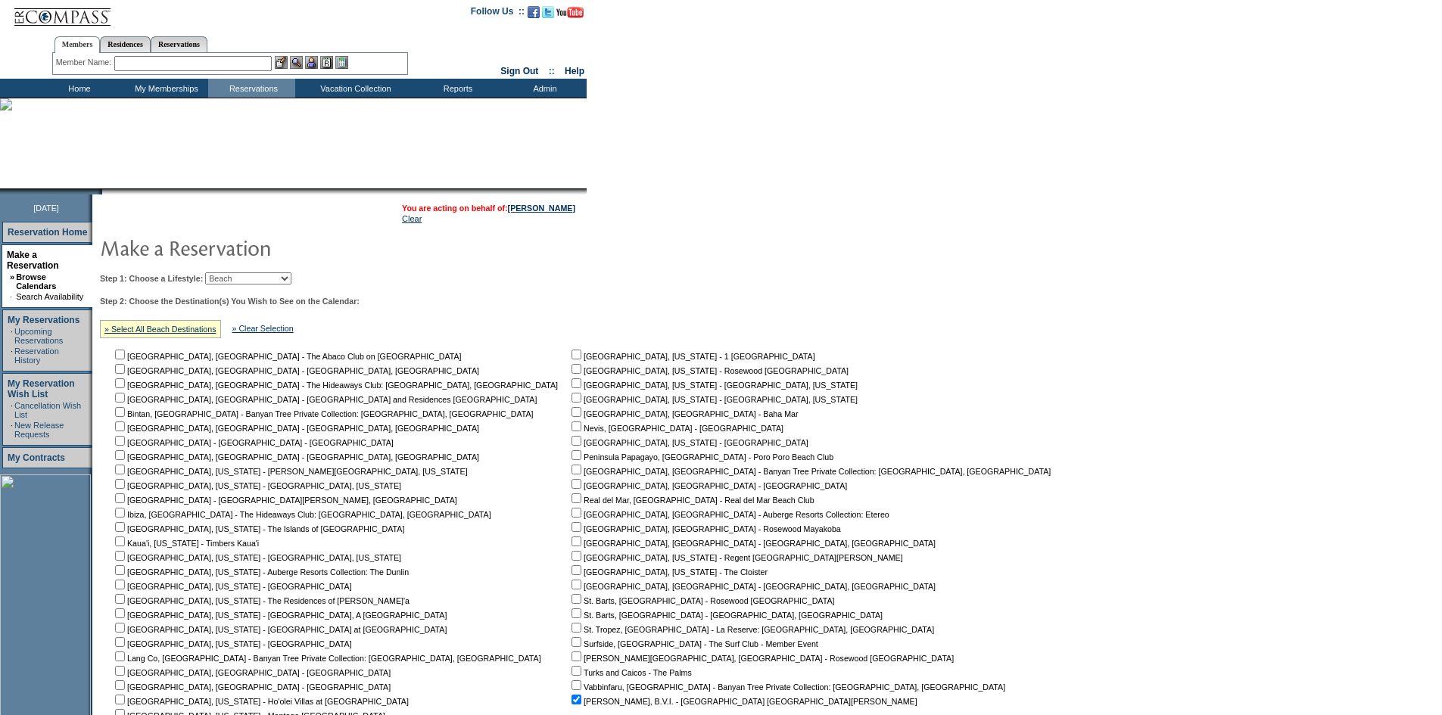
scroll to position [0, 0]
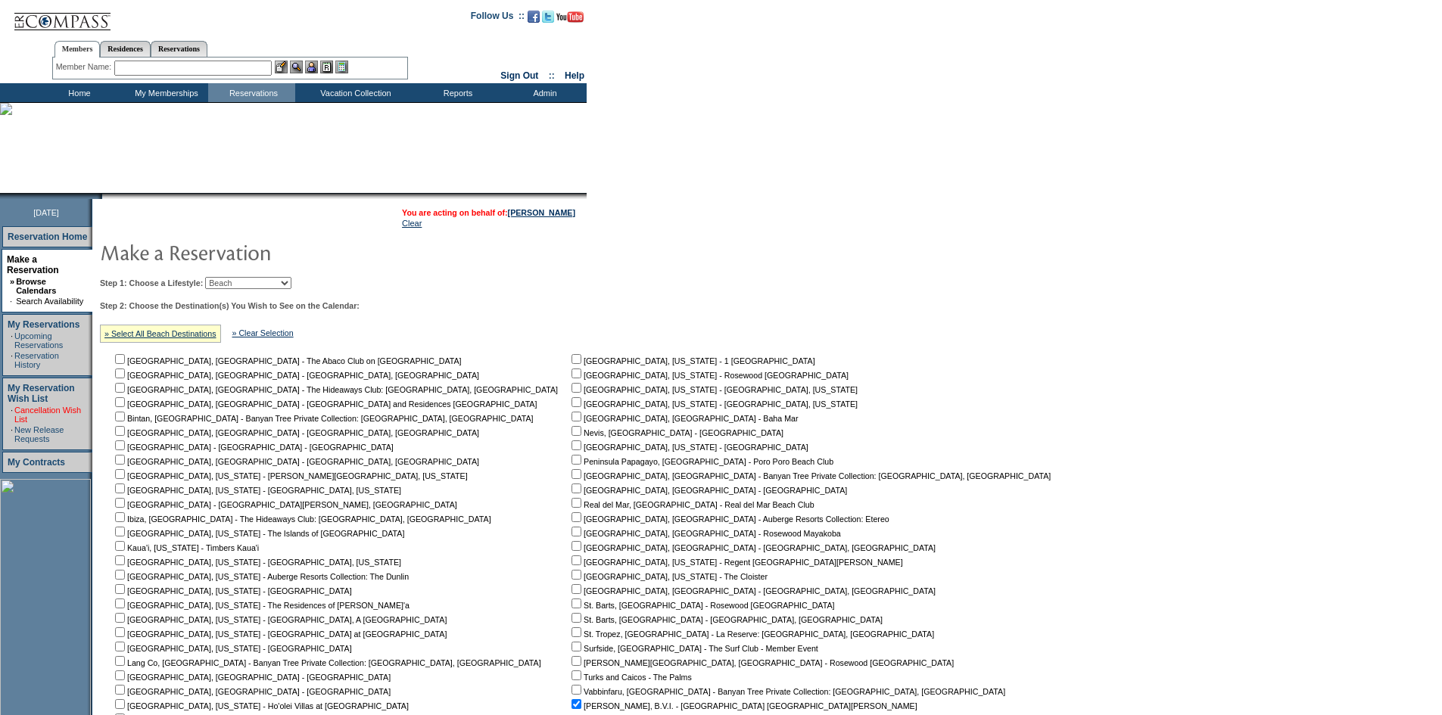
click at [43, 406] on link "Cancellation Wish List" at bounding box center [47, 415] width 67 height 18
